Goal: Find specific page/section: Find specific page/section

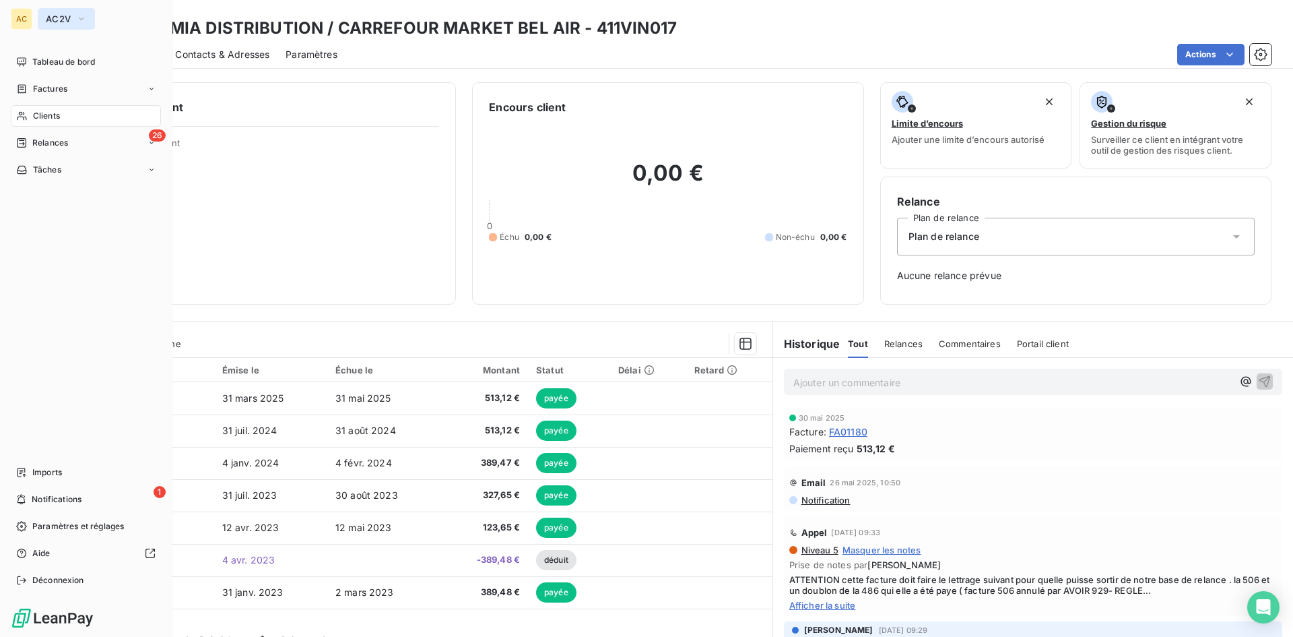
click at [63, 26] on button "AC2V" at bounding box center [66, 19] width 57 height 22
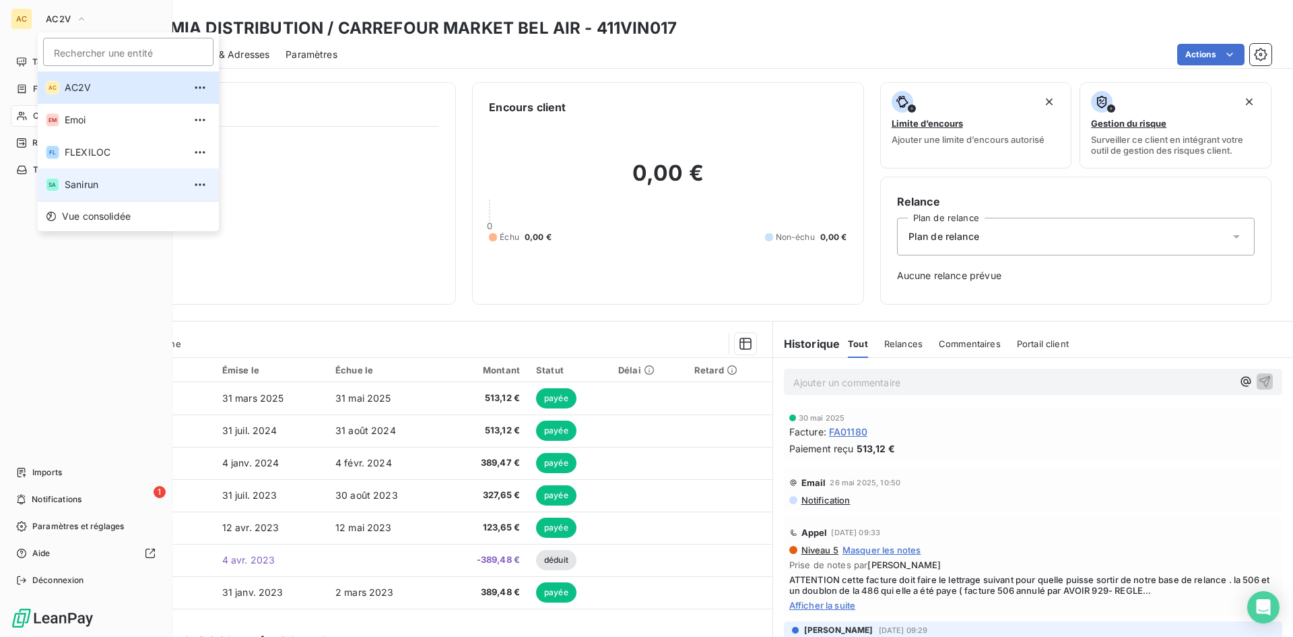
click at [102, 186] on span "Sanirun" at bounding box center [124, 184] width 119 height 13
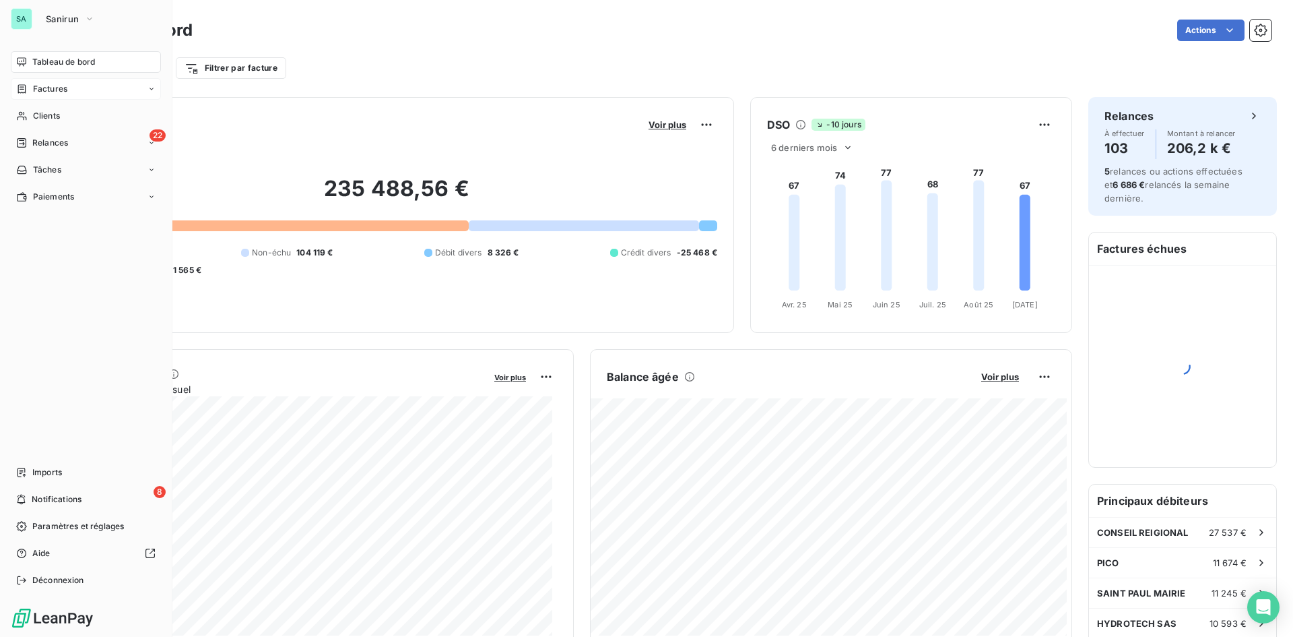
click at [70, 93] on div "Factures" at bounding box center [86, 89] width 150 height 22
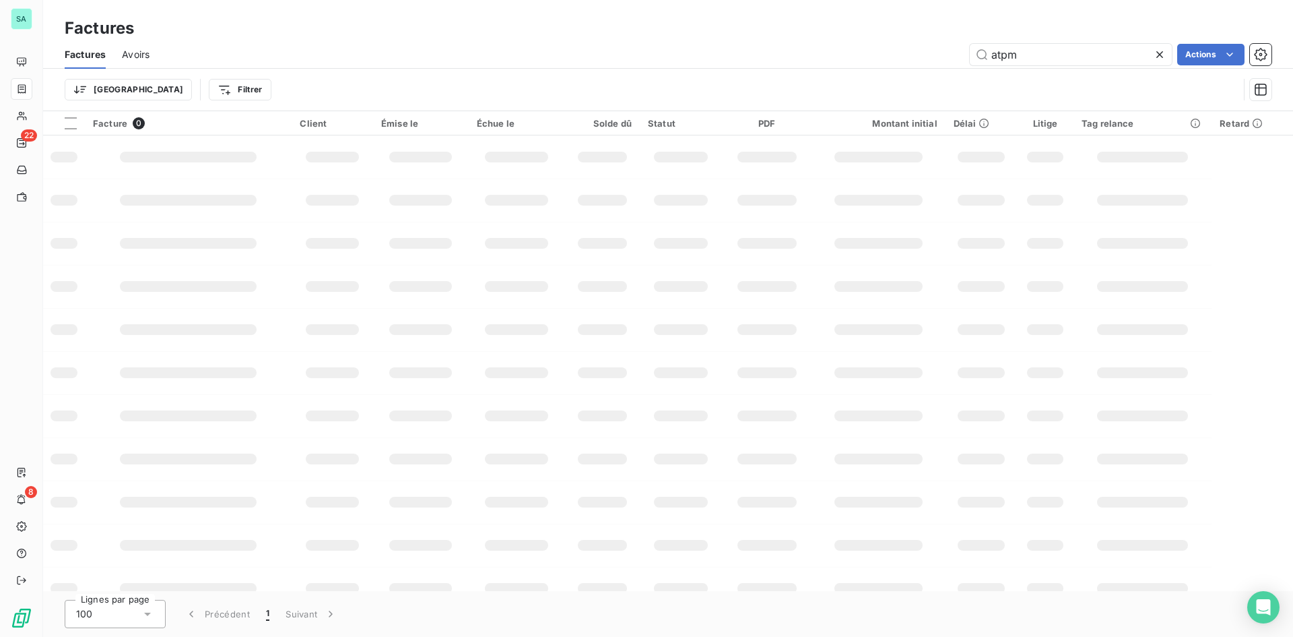
drag, startPoint x: 1052, startPoint y: 49, endPoint x: 834, endPoint y: 32, distance: 218.3
click at [834, 32] on div "Factures Factures Avoirs atpm Actions Trier Filtrer" at bounding box center [668, 55] width 1250 height 111
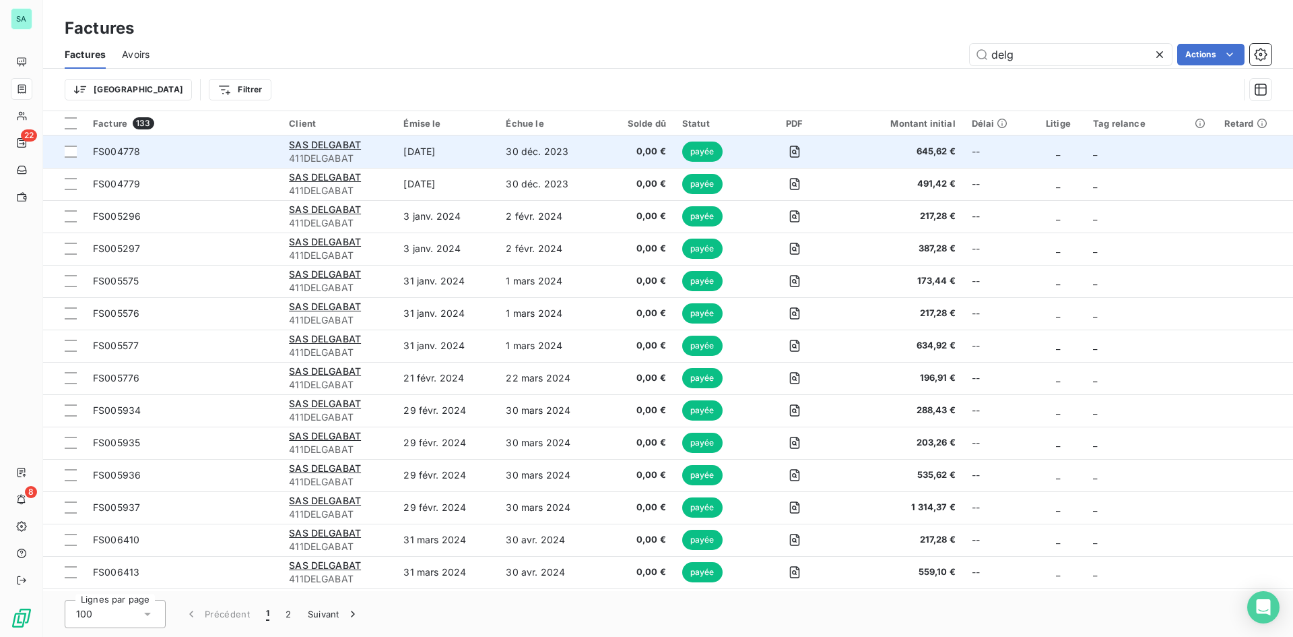
type input "delg"
click at [330, 153] on span "411DELGABAT" at bounding box center [338, 158] width 98 height 13
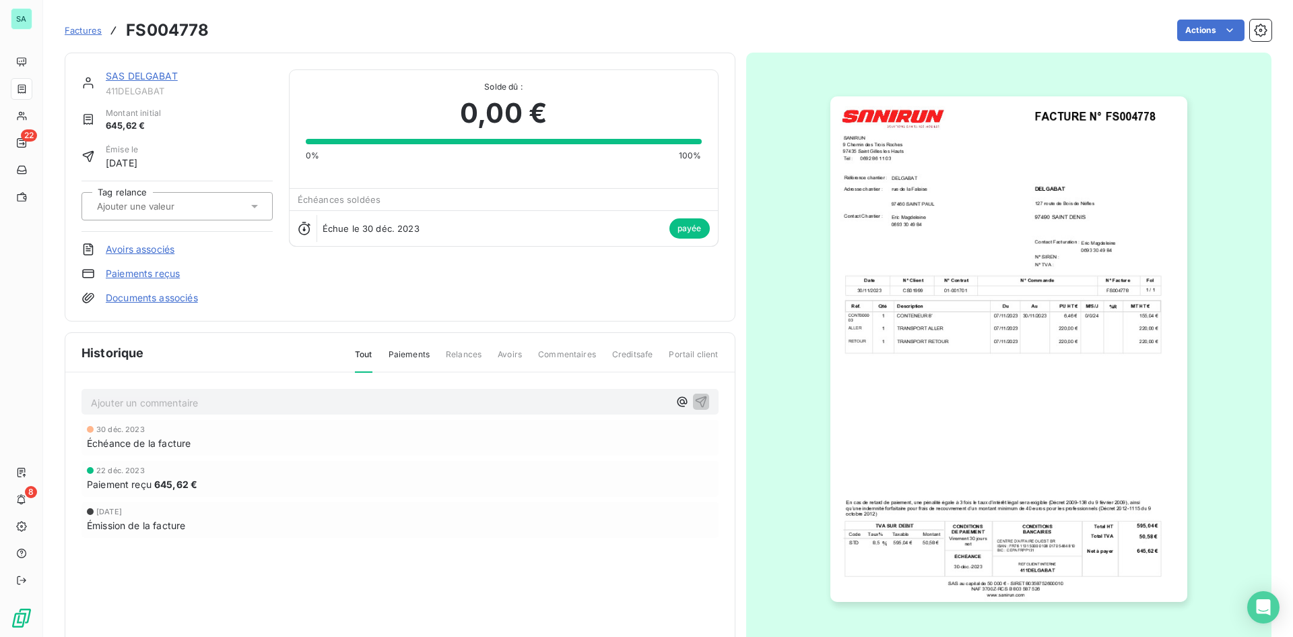
click at [149, 69] on div "SAS DELGABAT 411DELGABAT Montant initial 645,62 € Émise le [DATE] Tag relance A…" at bounding box center [400, 187] width 671 height 269
click at [150, 72] on link "SAS DELGABAT" at bounding box center [142, 75] width 72 height 11
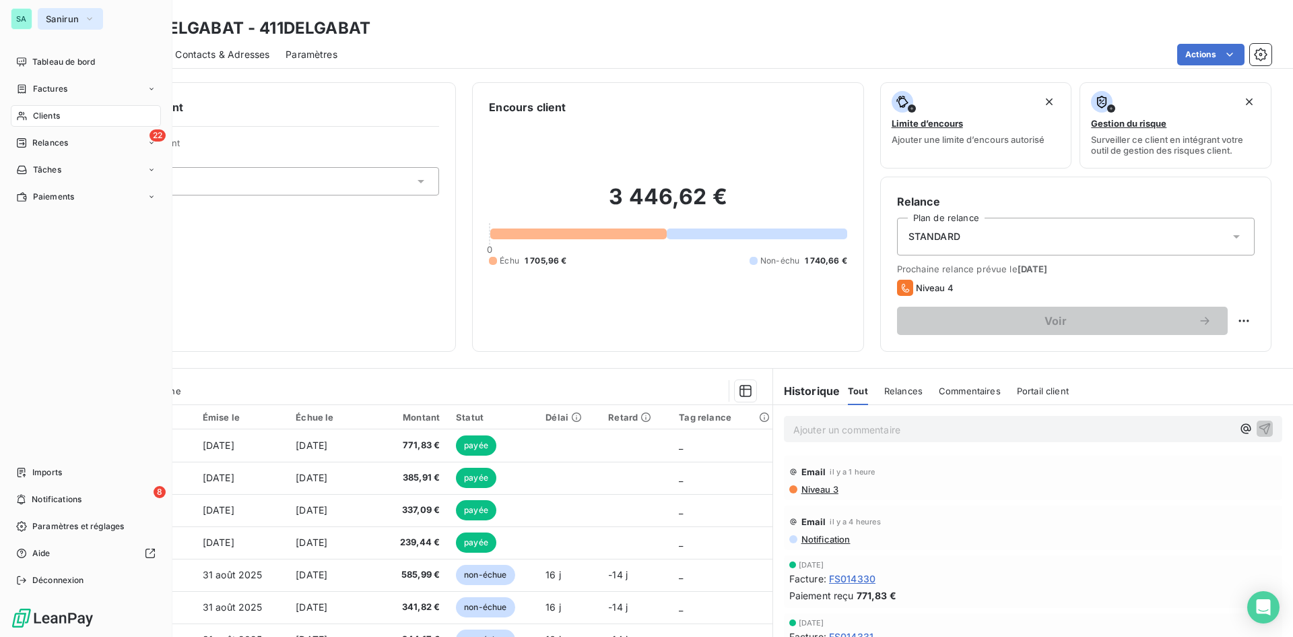
click at [63, 15] on span "Sanirun" at bounding box center [62, 18] width 33 height 11
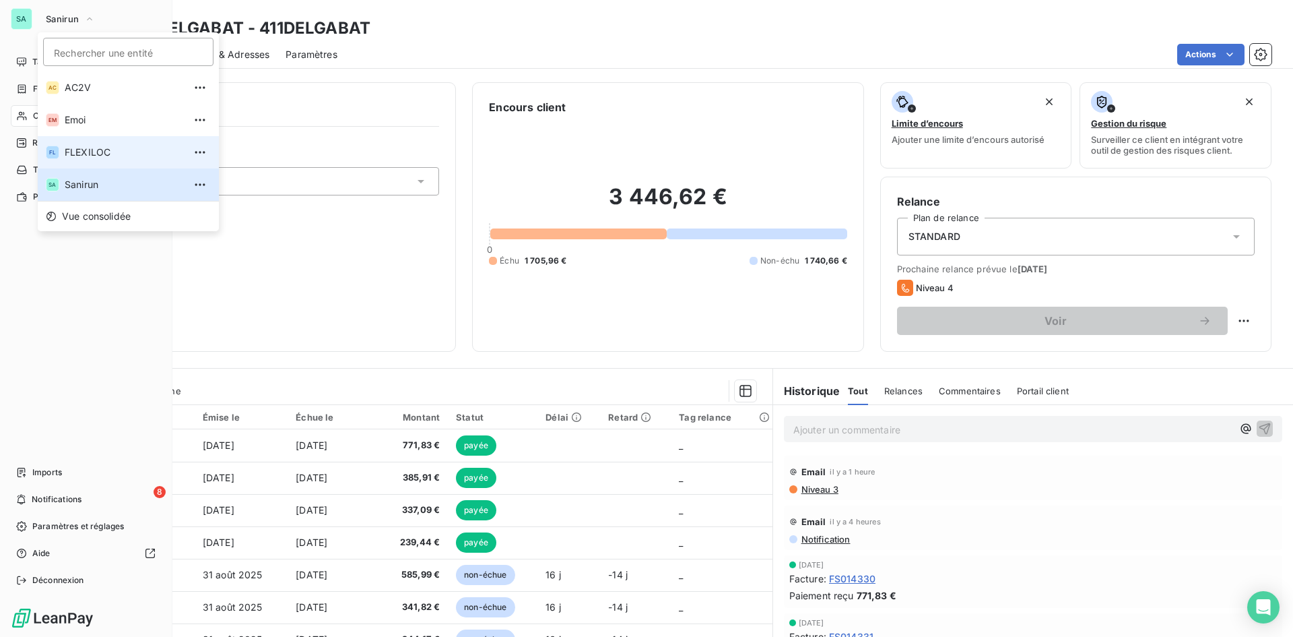
click at [83, 150] on span "FLEXILOC" at bounding box center [124, 152] width 119 height 13
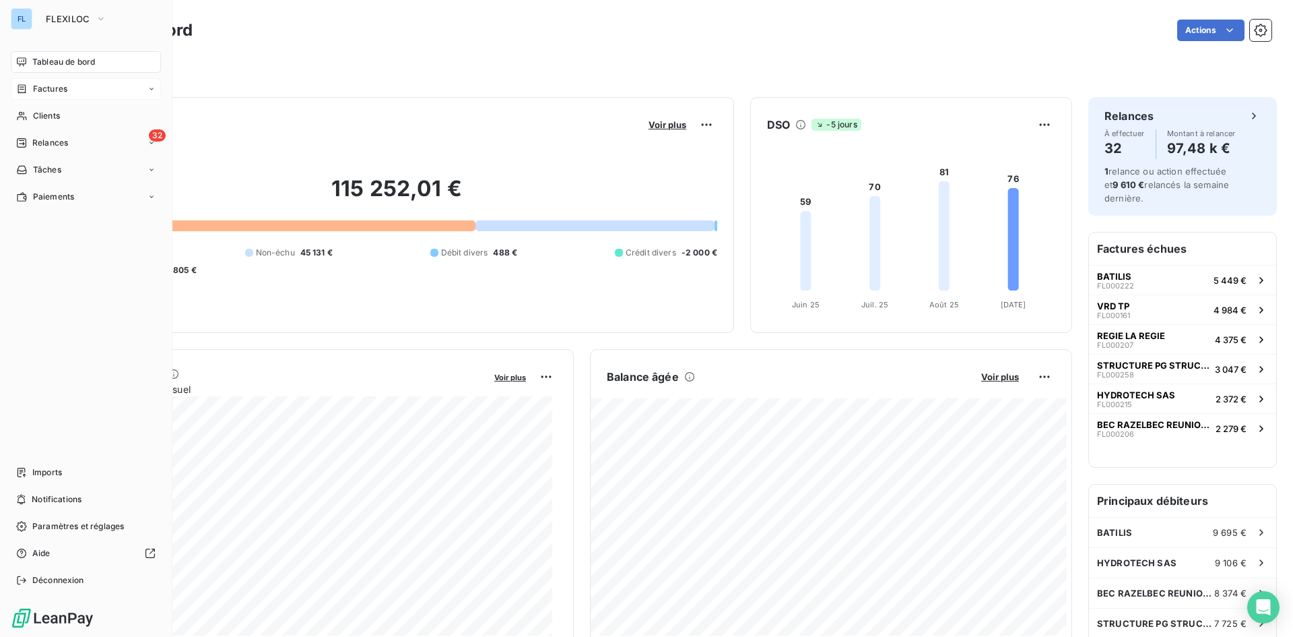
click at [63, 92] on span "Factures" at bounding box center [50, 89] width 34 height 12
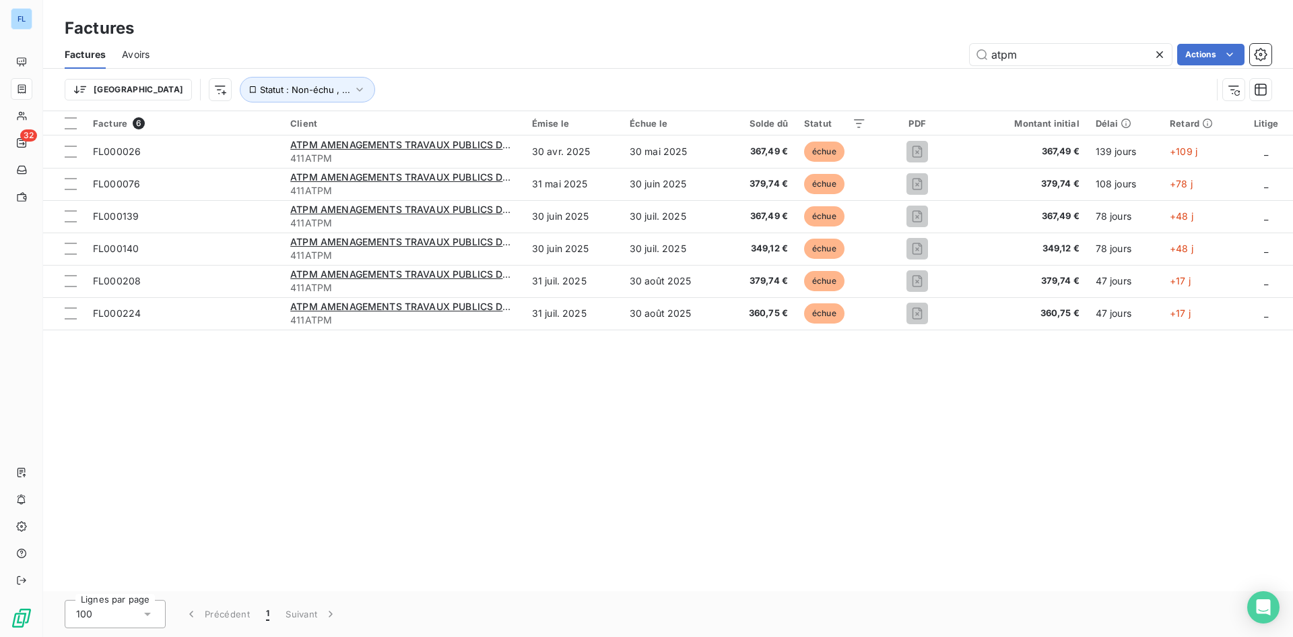
drag, startPoint x: 1023, startPoint y: 59, endPoint x: 940, endPoint y: 49, distance: 82.9
click at [955, 53] on div "atpm Actions" at bounding box center [719, 55] width 1106 height 22
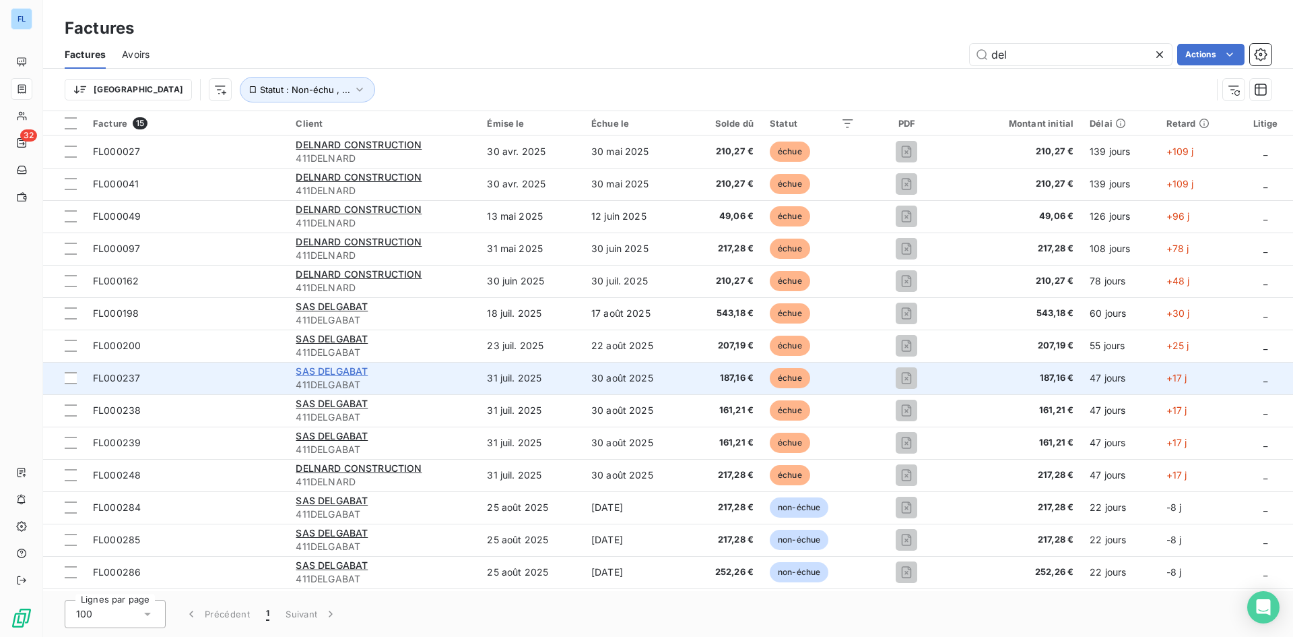
type input "del"
click at [335, 375] on span "SAS DELGABAT" at bounding box center [332, 370] width 72 height 11
